Goal: Communication & Community: Connect with others

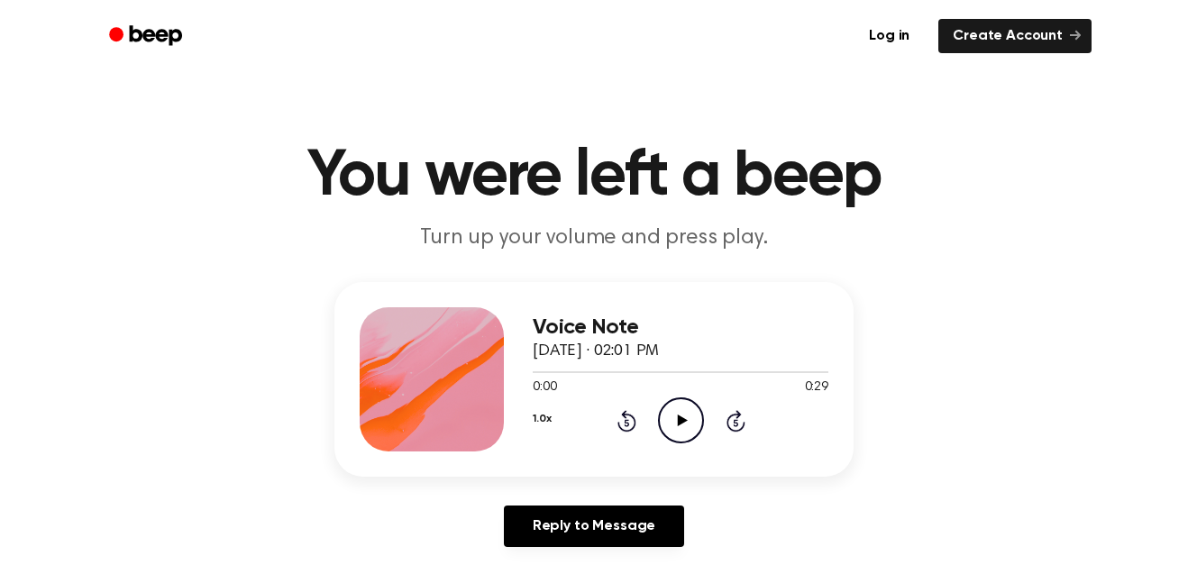
click at [623, 423] on icon "Rewind 5 seconds" at bounding box center [627, 420] width 20 height 23
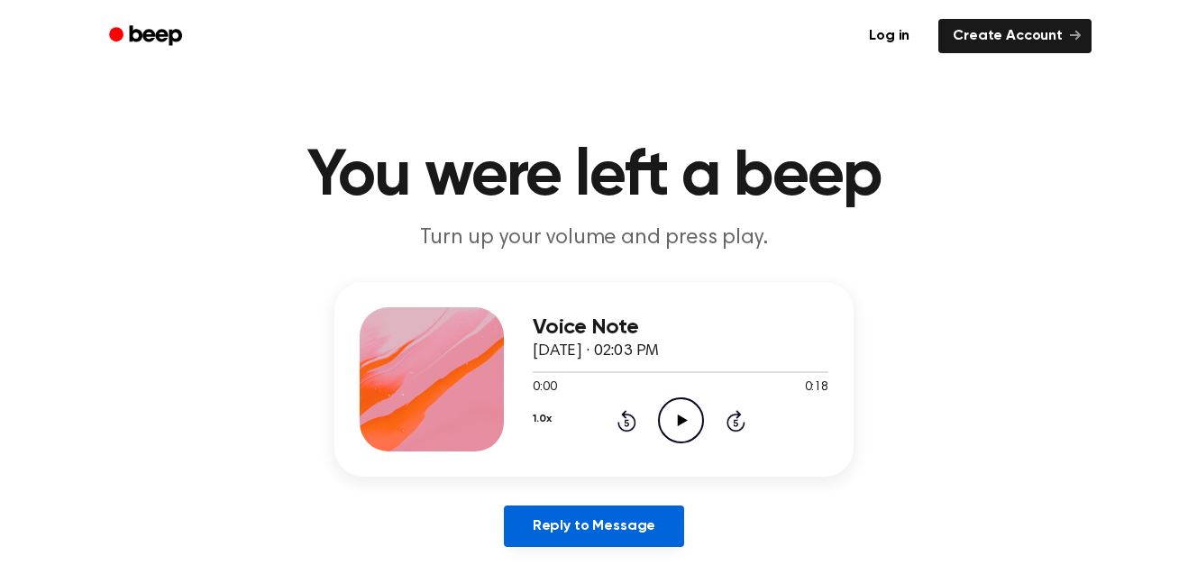
click at [643, 540] on link "Reply to Message" at bounding box center [594, 526] width 180 height 41
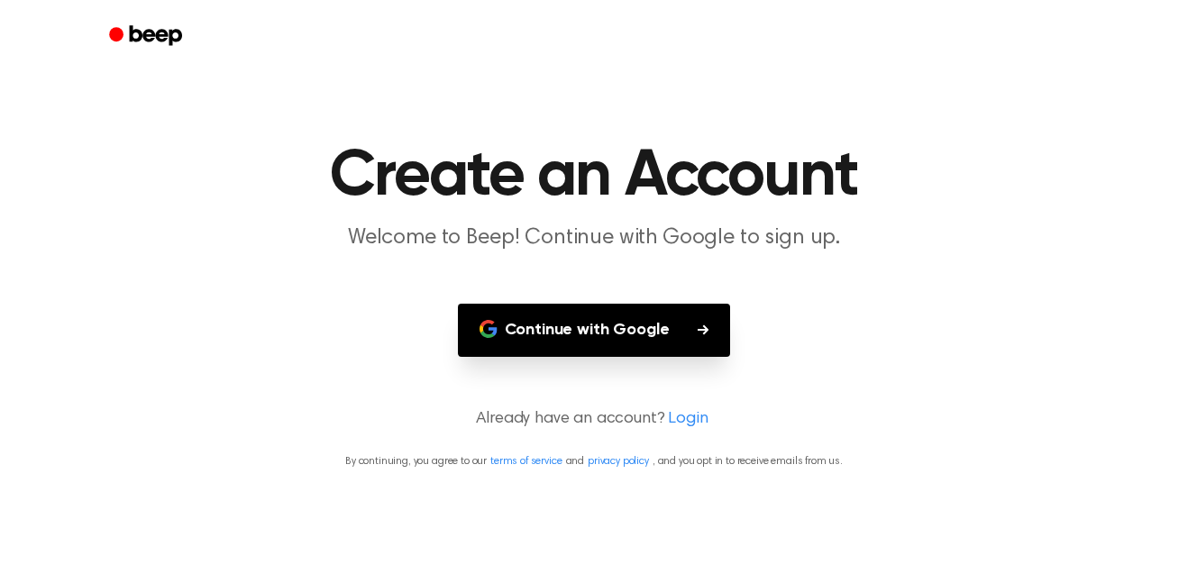
click at [515, 327] on button "Continue with Google" at bounding box center [594, 330] width 273 height 53
